Goal: Check status: Check status

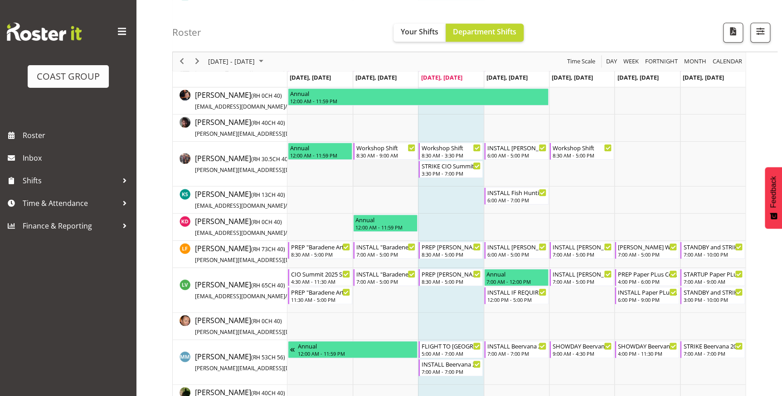
scroll to position [346, 0]
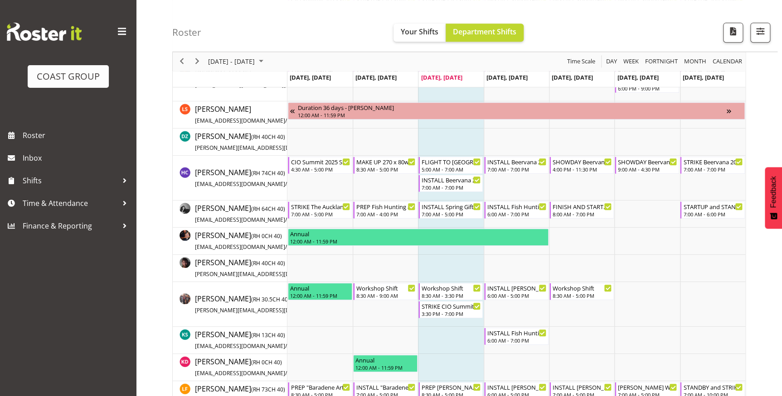
scroll to position [247, 0]
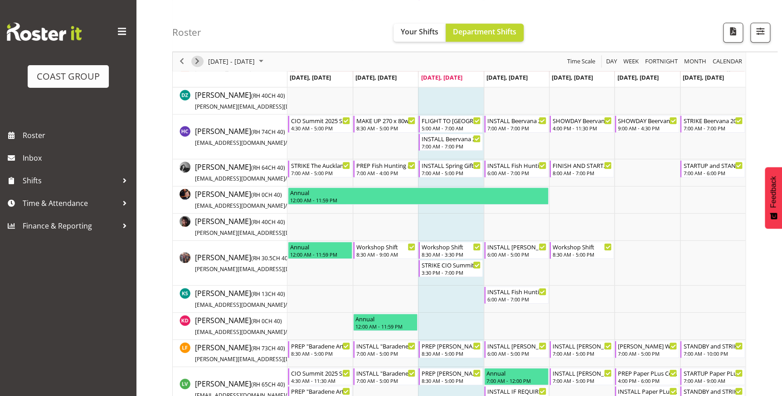
click at [200, 63] on span "Next" at bounding box center [197, 61] width 11 height 11
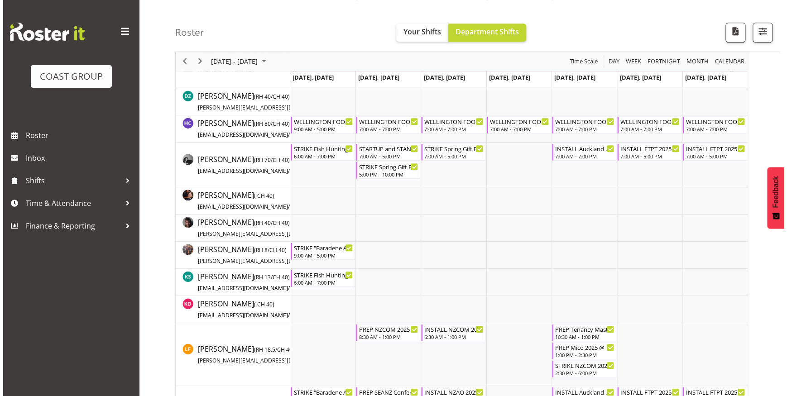
scroll to position [319, 0]
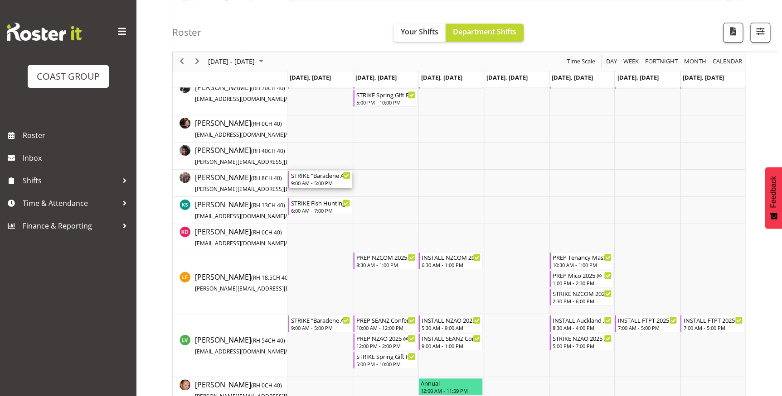
click at [328, 182] on div "9:00 AM - 5:00 PM" at bounding box center [320, 182] width 59 height 7
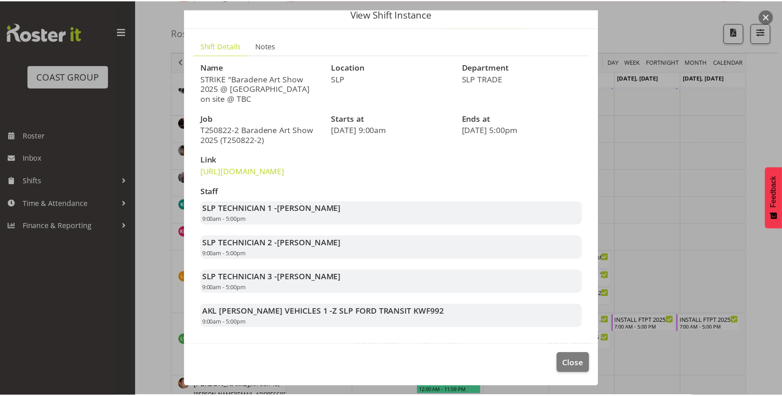
scroll to position [56, 0]
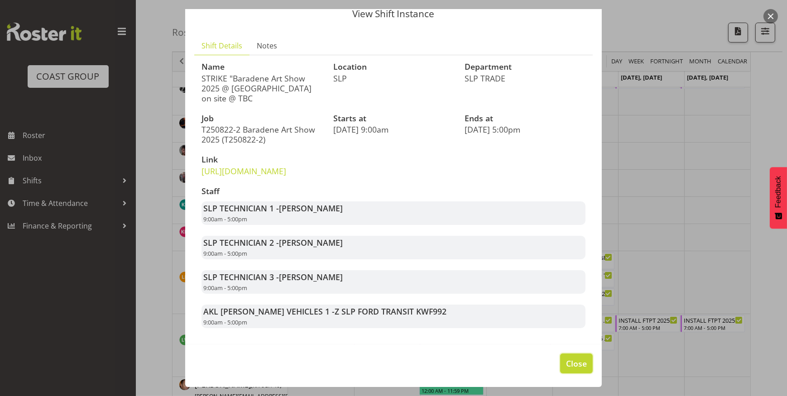
click at [579, 363] on span "Close" at bounding box center [576, 364] width 21 height 12
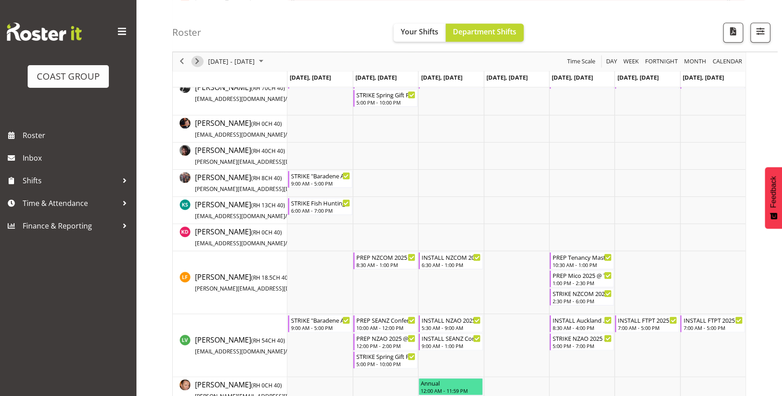
click at [198, 63] on span "Next" at bounding box center [197, 61] width 11 height 11
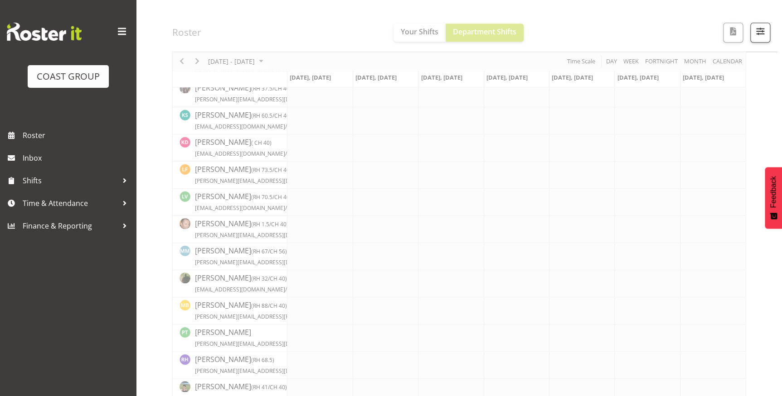
scroll to position [426, 0]
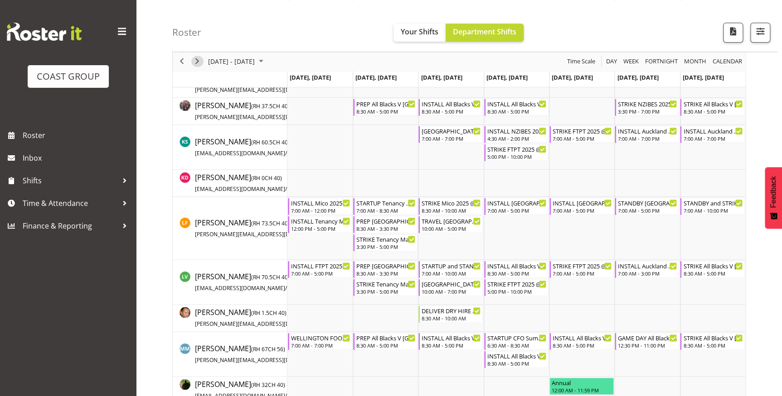
click at [191, 63] on div "next period" at bounding box center [196, 61] width 15 height 19
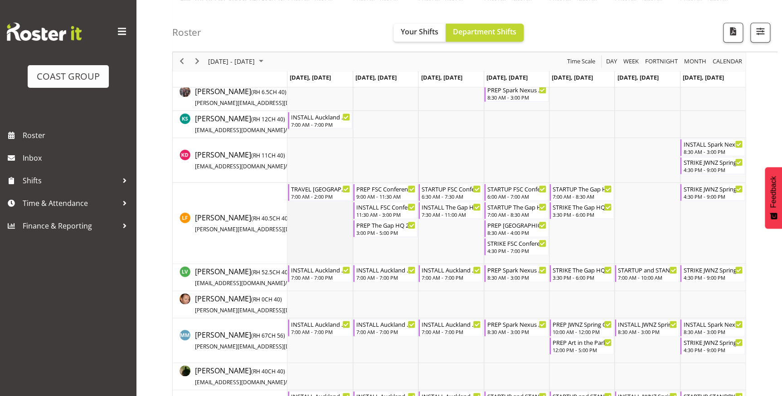
scroll to position [351, 0]
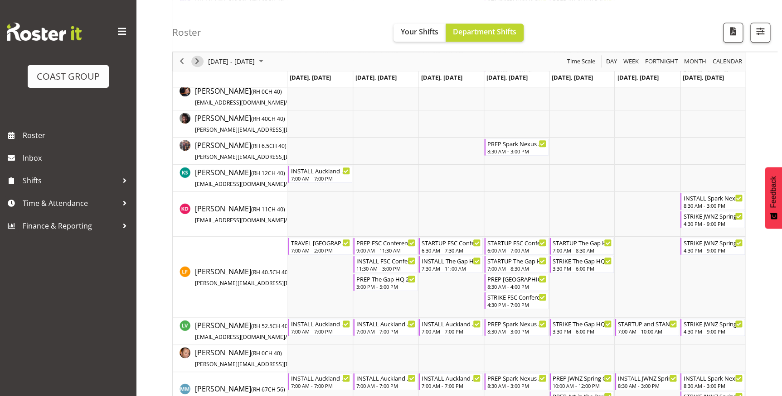
click at [199, 62] on span "Next" at bounding box center [197, 61] width 11 height 11
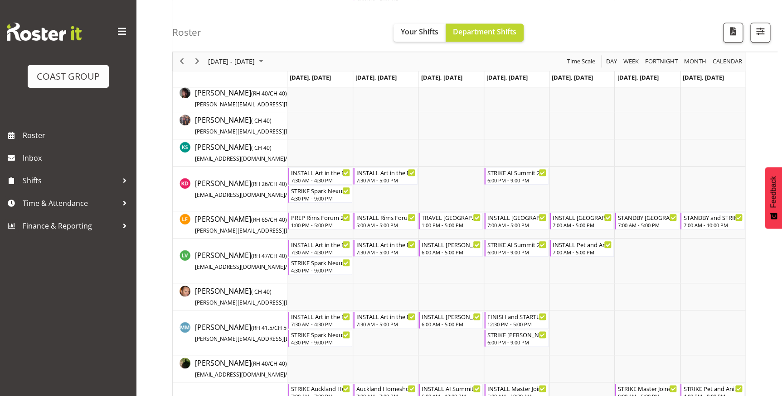
scroll to position [357, 0]
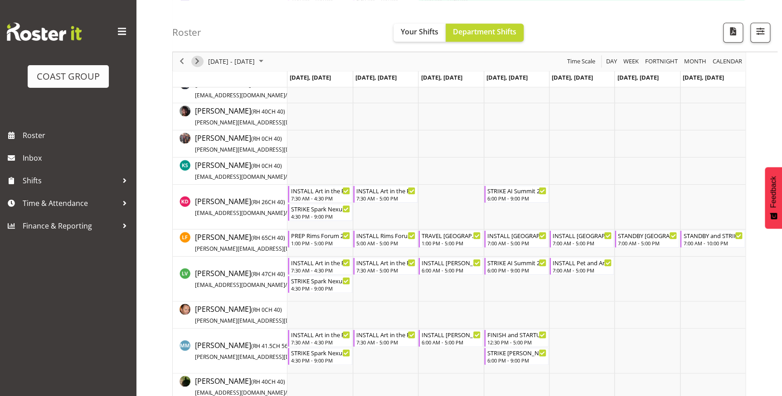
click at [200, 60] on span "Next" at bounding box center [197, 61] width 11 height 11
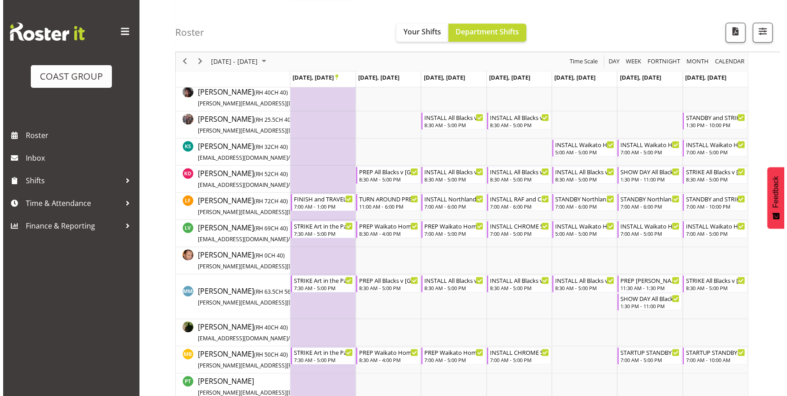
scroll to position [293, 0]
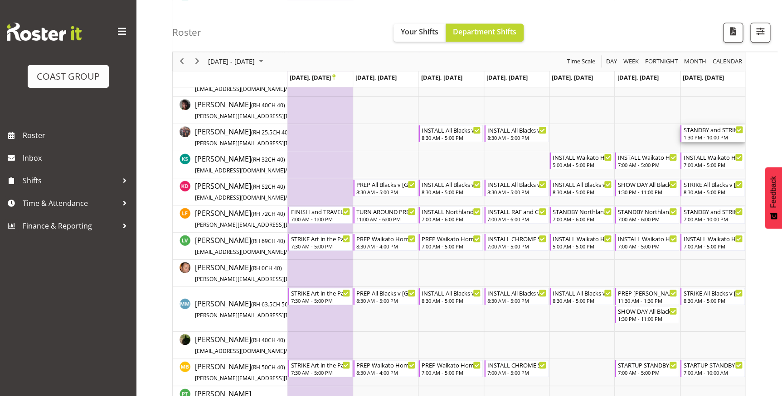
click at [726, 132] on div "STANDBY and STRIKE Northland Home and Lifestyle Show 2025 @ McKay Stadium On Si…" at bounding box center [712, 129] width 59 height 9
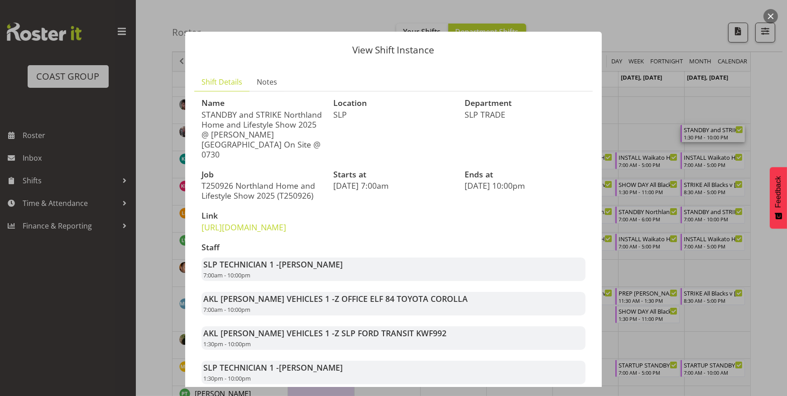
click at [728, 108] on div at bounding box center [393, 198] width 787 height 396
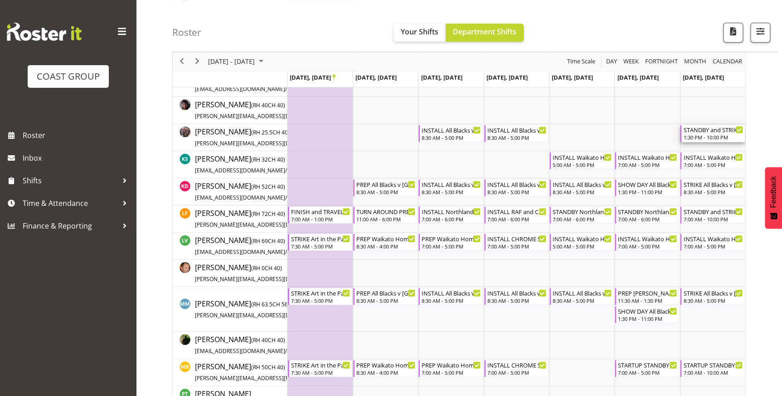
click at [720, 136] on div "1:30 PM - 10:00 PM" at bounding box center [712, 137] width 59 height 7
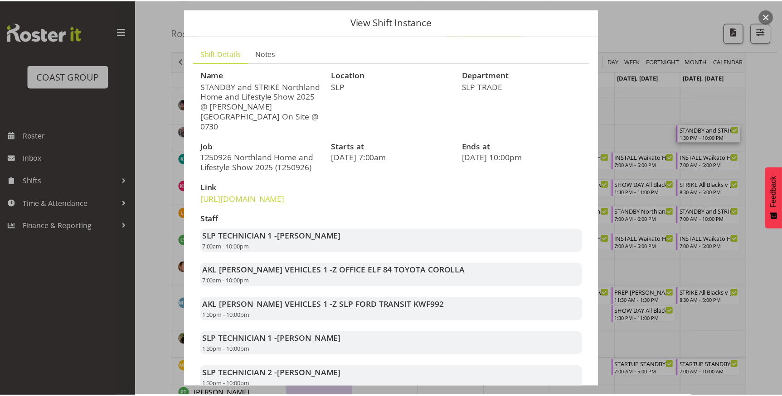
scroll to position [0, 0]
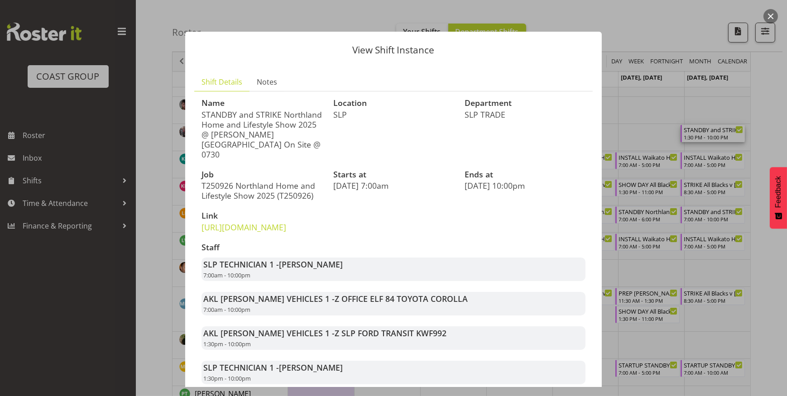
click at [704, 44] on div at bounding box center [393, 198] width 787 height 396
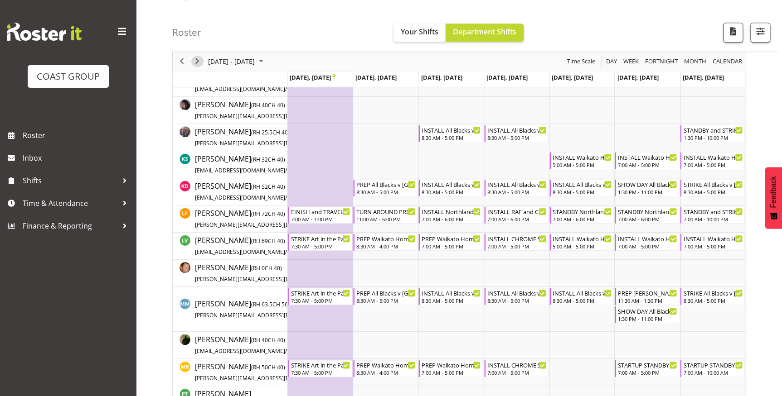
click at [197, 63] on span "Next" at bounding box center [197, 61] width 11 height 11
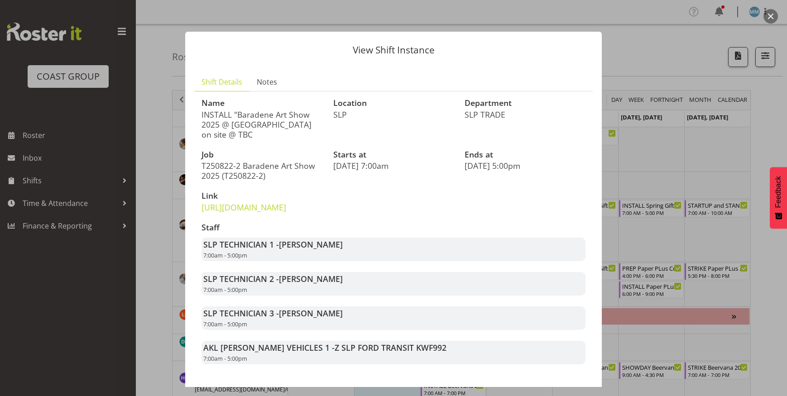
scroll to position [317, 0]
